Goal: Entertainment & Leisure: Consume media (video, audio)

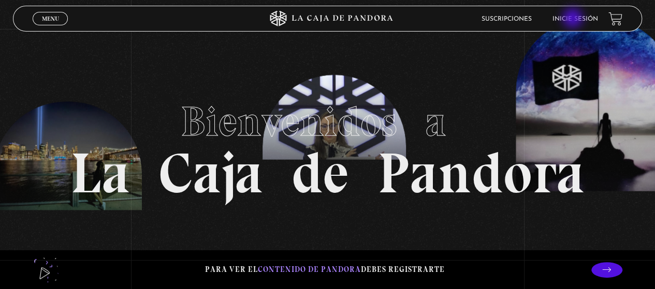
click at [573, 19] on link "Inicie sesión" at bounding box center [575, 19] width 46 height 6
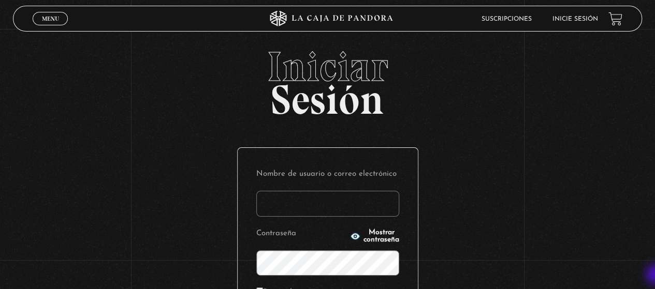
type input "gabrielarodri25@gmail.com"
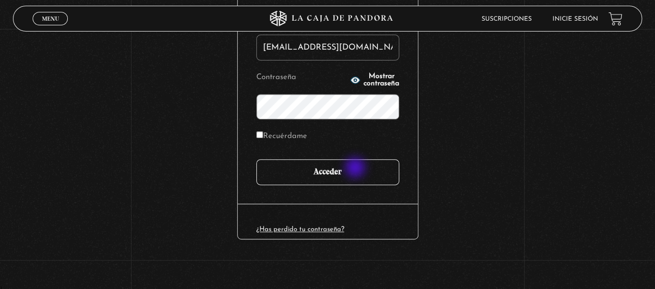
click at [356, 169] on input "Acceder" at bounding box center [327, 172] width 143 height 26
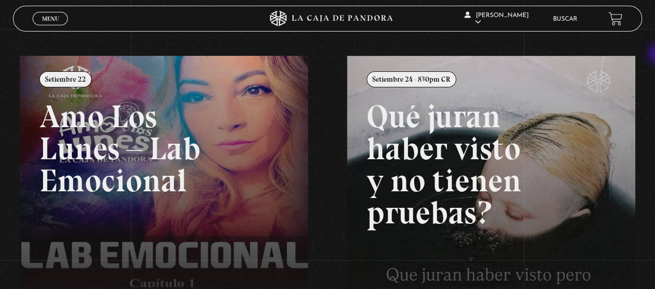
scroll to position [107, 0]
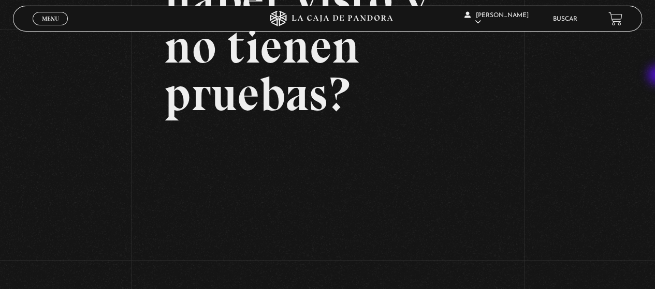
scroll to position [157, 0]
